Goal: Obtain resource: Download file/media

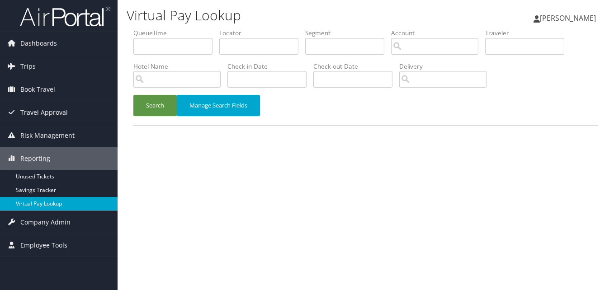
click at [55, 203] on link "Virtual Pay Lookup" at bounding box center [59, 204] width 118 height 14
click at [281, 47] on input "text" at bounding box center [258, 46] width 79 height 17
type input "SLQVWA"
click at [158, 107] on button "Search" at bounding box center [154, 105] width 43 height 21
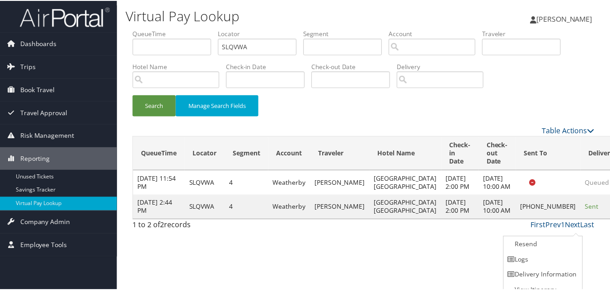
scroll to position [9, 0]
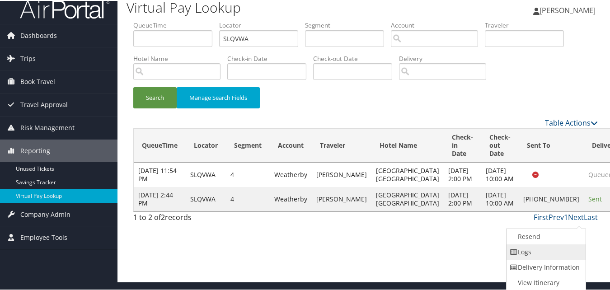
click at [530, 257] on link "Logs" at bounding box center [545, 251] width 77 height 15
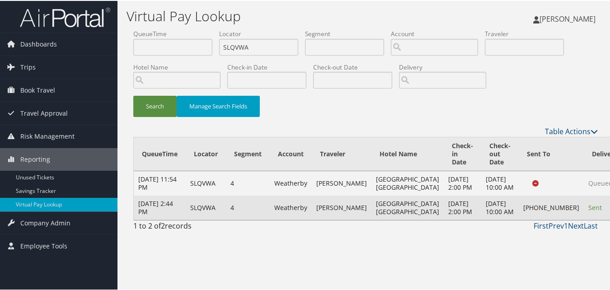
scroll to position [0, 0]
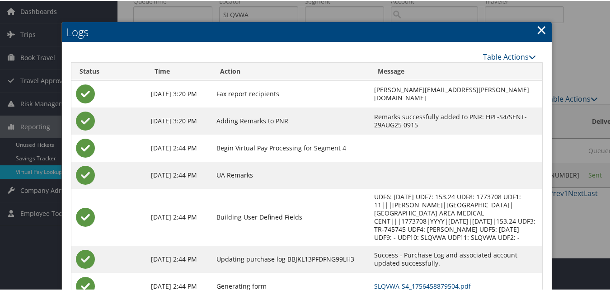
drag, startPoint x: 359, startPoint y: 157, endPoint x: 400, endPoint y: 155, distance: 40.7
click at [430, 156] on td at bounding box center [456, 147] width 173 height 27
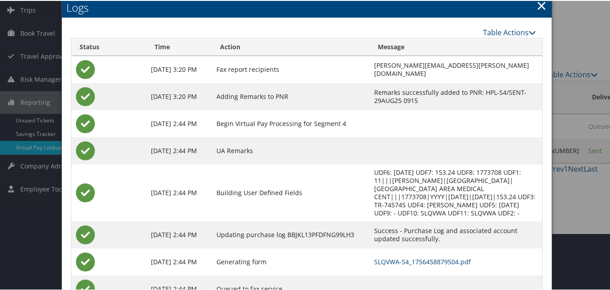
scroll to position [78, 0]
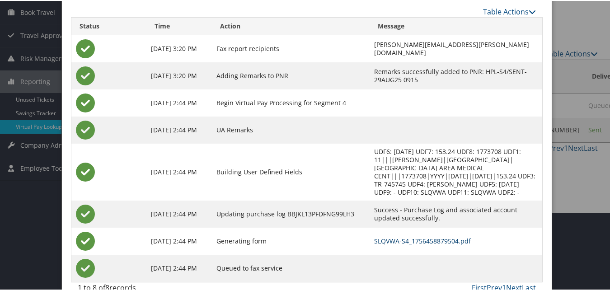
click at [374, 236] on link "SLQVWA-S4_1756458879504.pdf" at bounding box center [422, 240] width 97 height 9
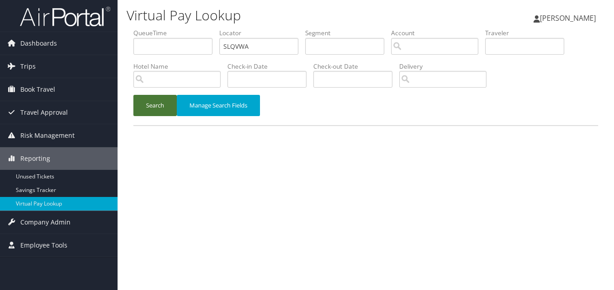
click at [172, 103] on button "Search" at bounding box center [154, 105] width 43 height 21
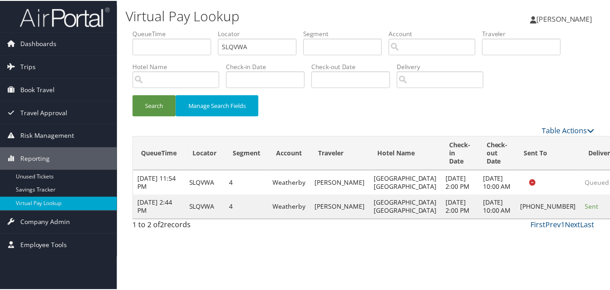
scroll to position [9, 0]
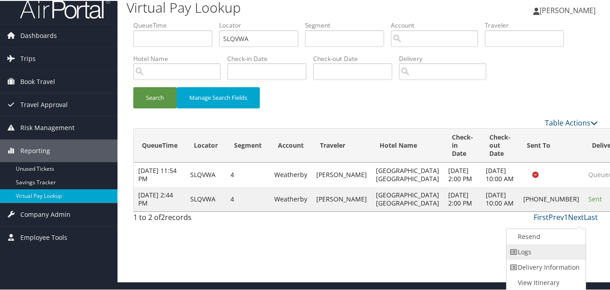
click at [517, 249] on icon at bounding box center [514, 251] width 8 height 6
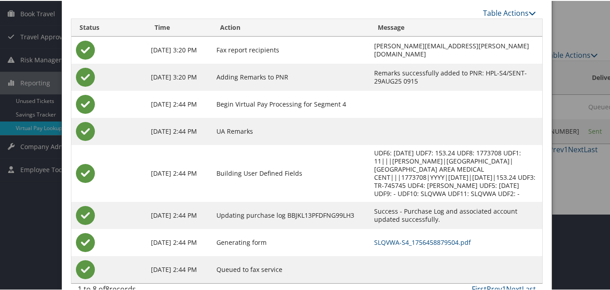
scroll to position [78, 0]
